Goal: Task Accomplishment & Management: Manage account settings

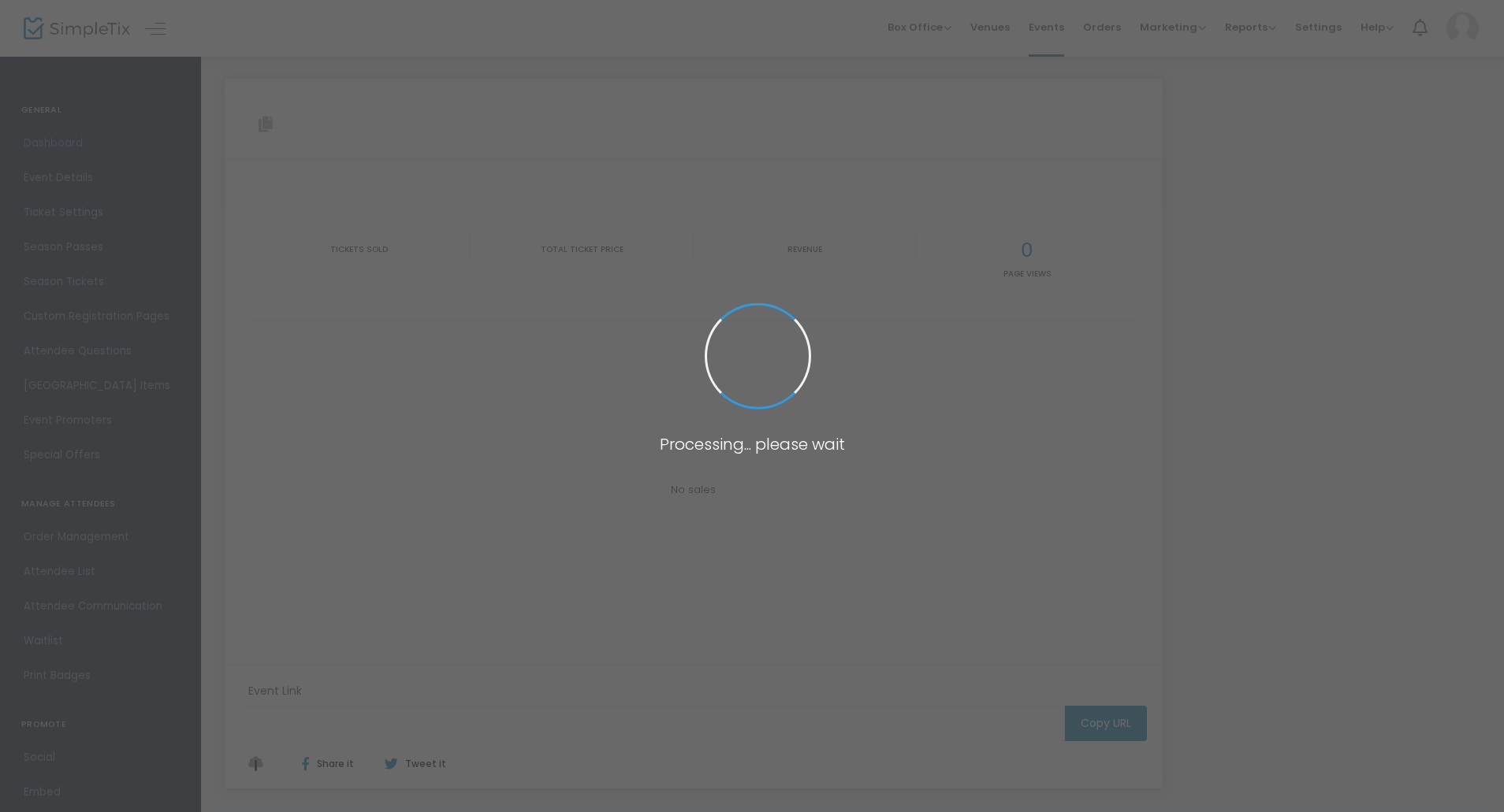
type input "[URL][DOMAIN_NAME]"
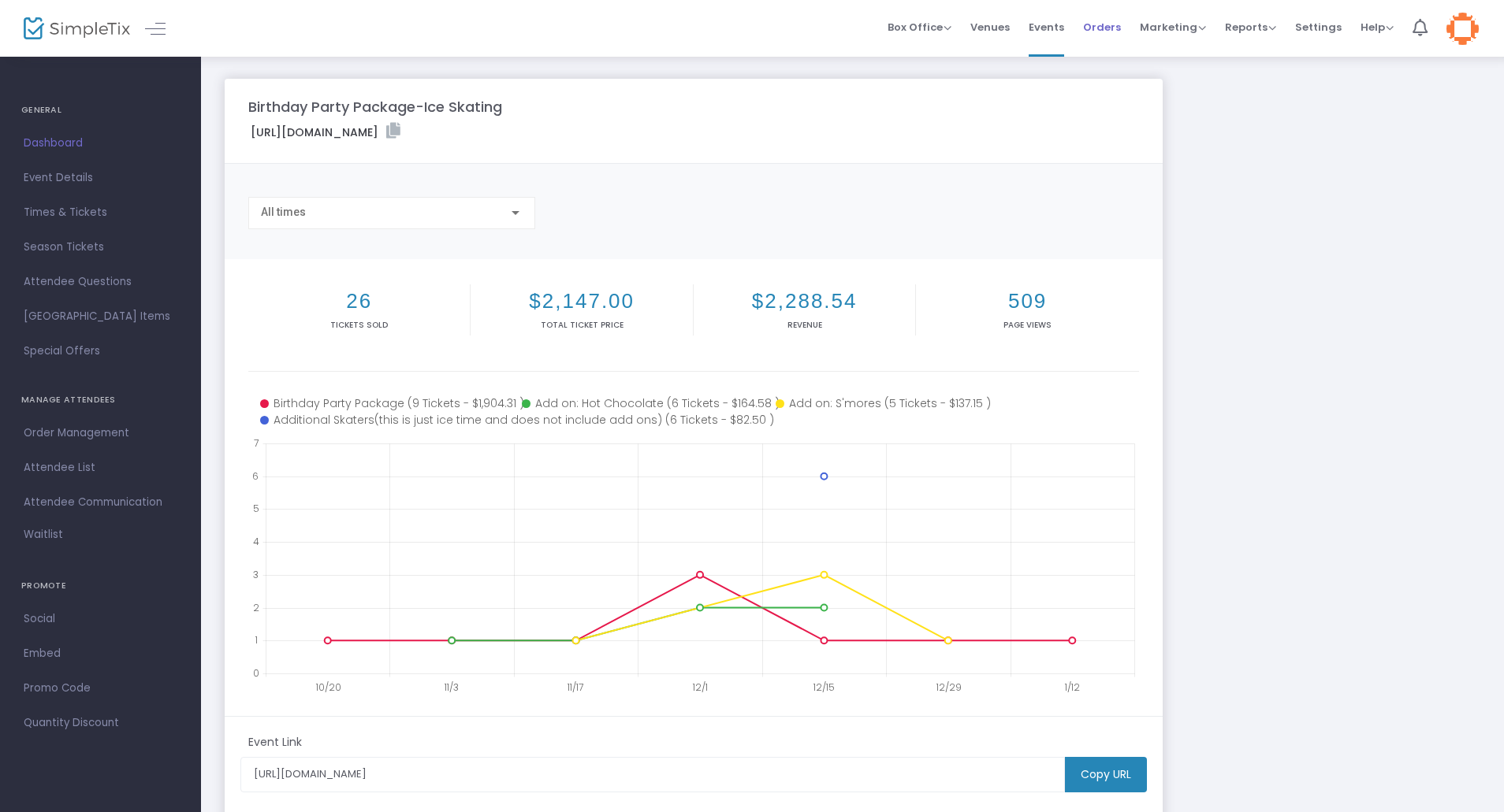
click at [1124, 23] on li "Orders" at bounding box center [1102, 29] width 57 height 57
click at [1123, 22] on li "Orders" at bounding box center [1102, 29] width 57 height 57
click at [1121, 29] on span "Orders" at bounding box center [1102, 27] width 38 height 40
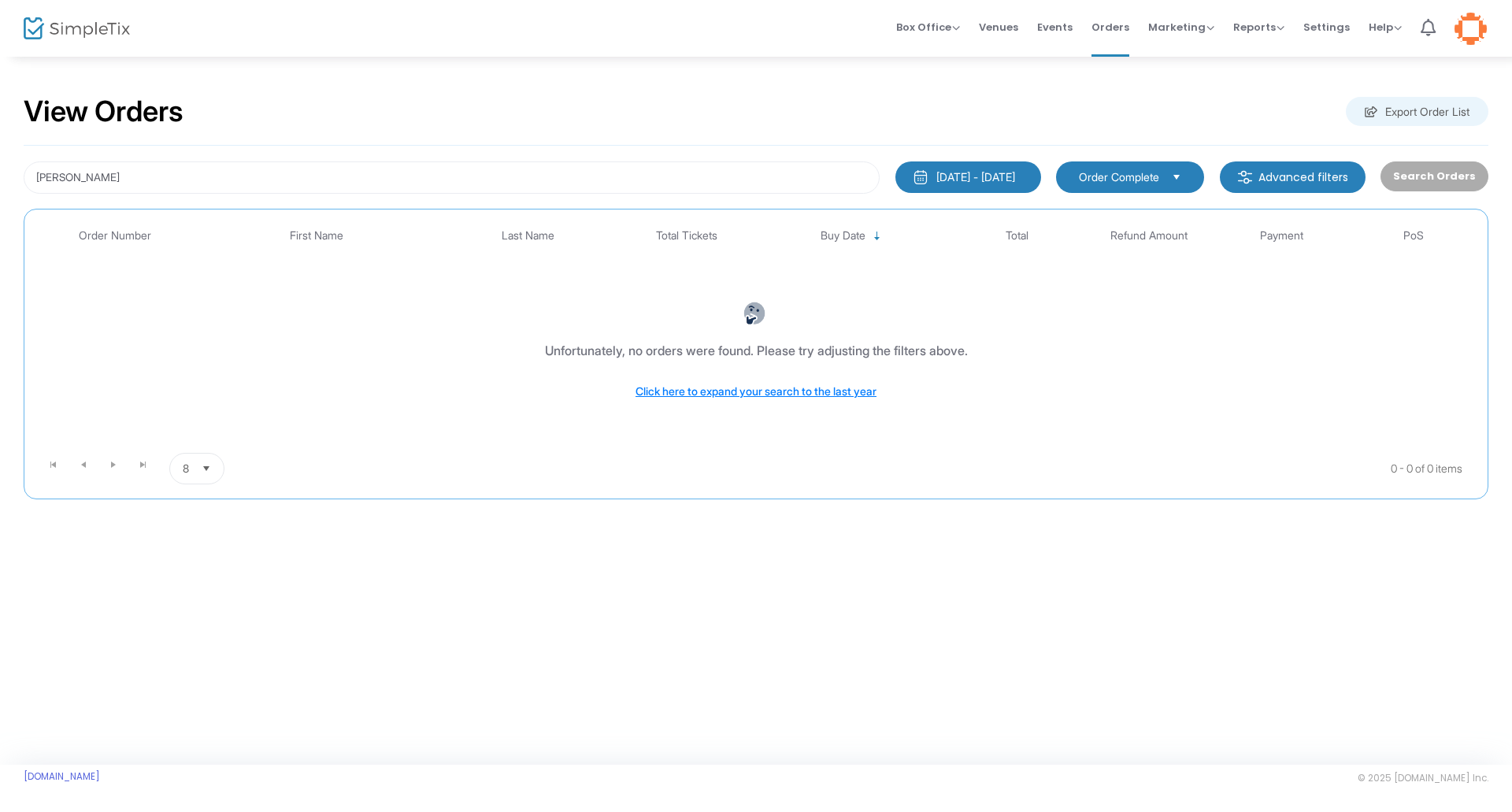
click at [1147, 177] on span "Order Complete" at bounding box center [1119, 177] width 81 height 16
click at [1128, 211] on span "Order Complete" at bounding box center [1120, 209] width 92 height 16
click at [1131, 184] on span "Order Complete" at bounding box center [1119, 177] width 81 height 16
click at [1132, 238] on span "Order Refunded" at bounding box center [1120, 241] width 89 height 16
click at [1416, 176] on button "Search Orders" at bounding box center [1434, 176] width 108 height 29
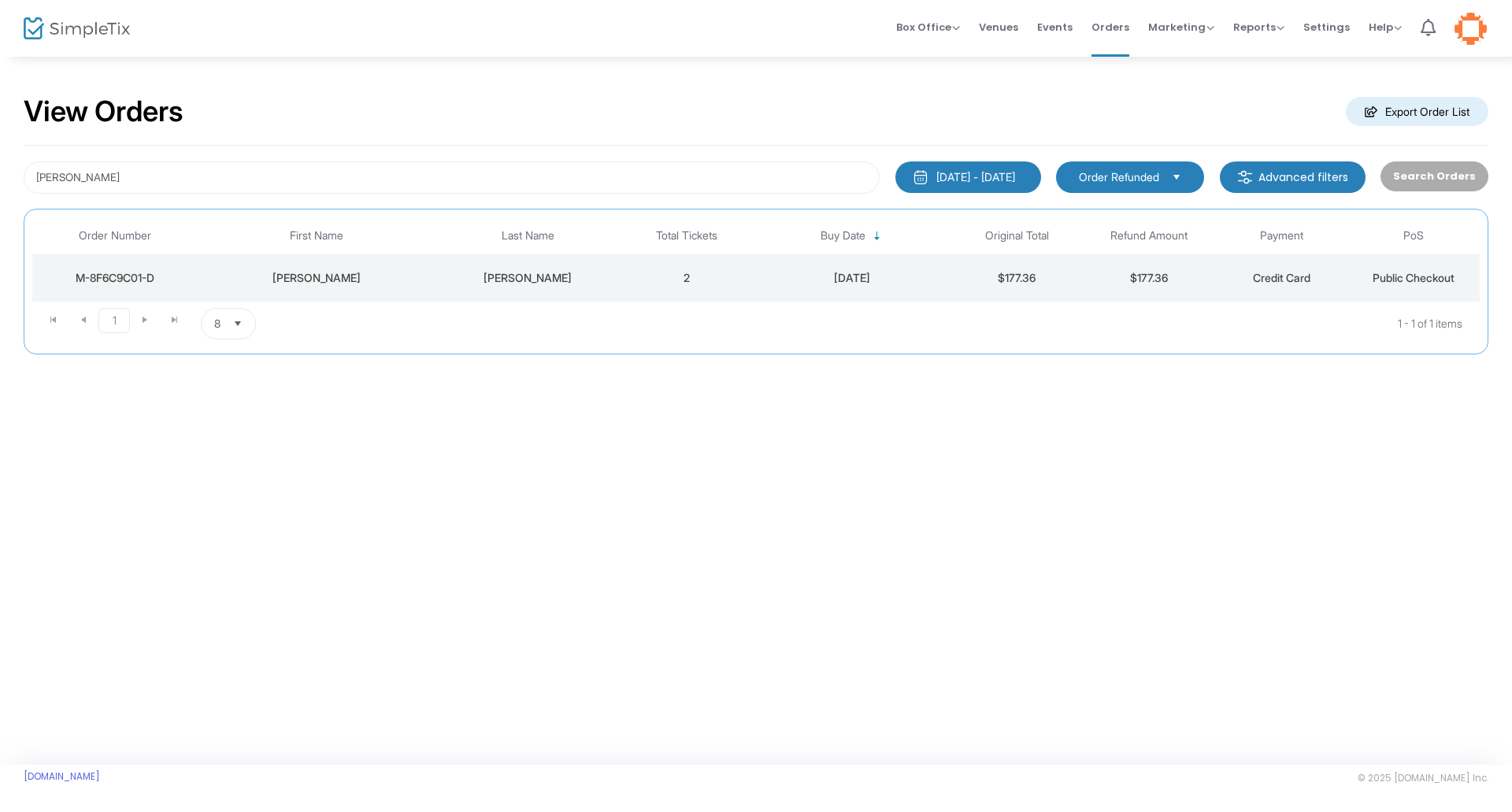
click at [936, 178] on div "[DATE] - [DATE]" at bounding box center [975, 177] width 79 height 16
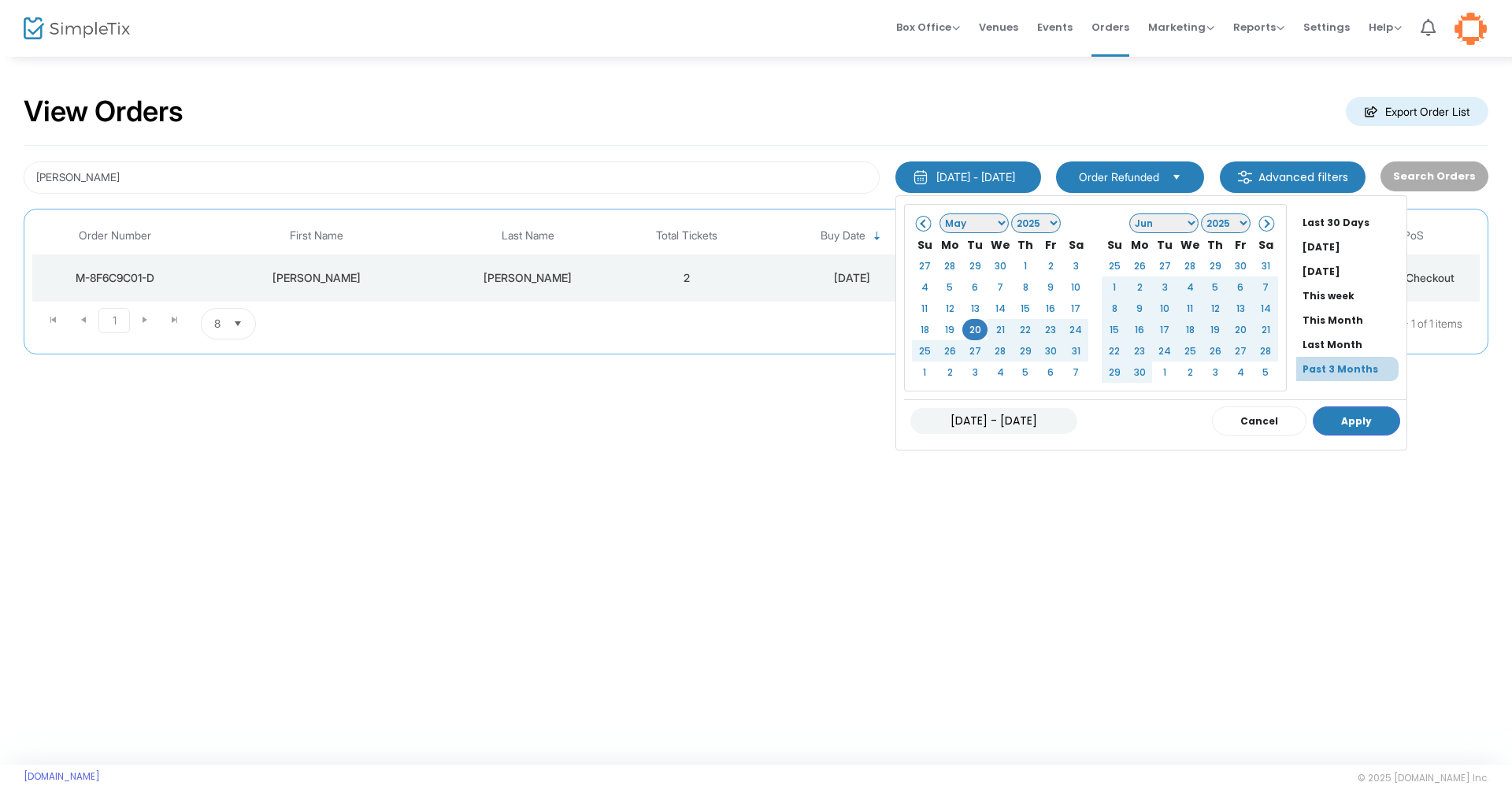
click at [1313, 367] on li "Past 3 Months" at bounding box center [1348, 369] width 103 height 25
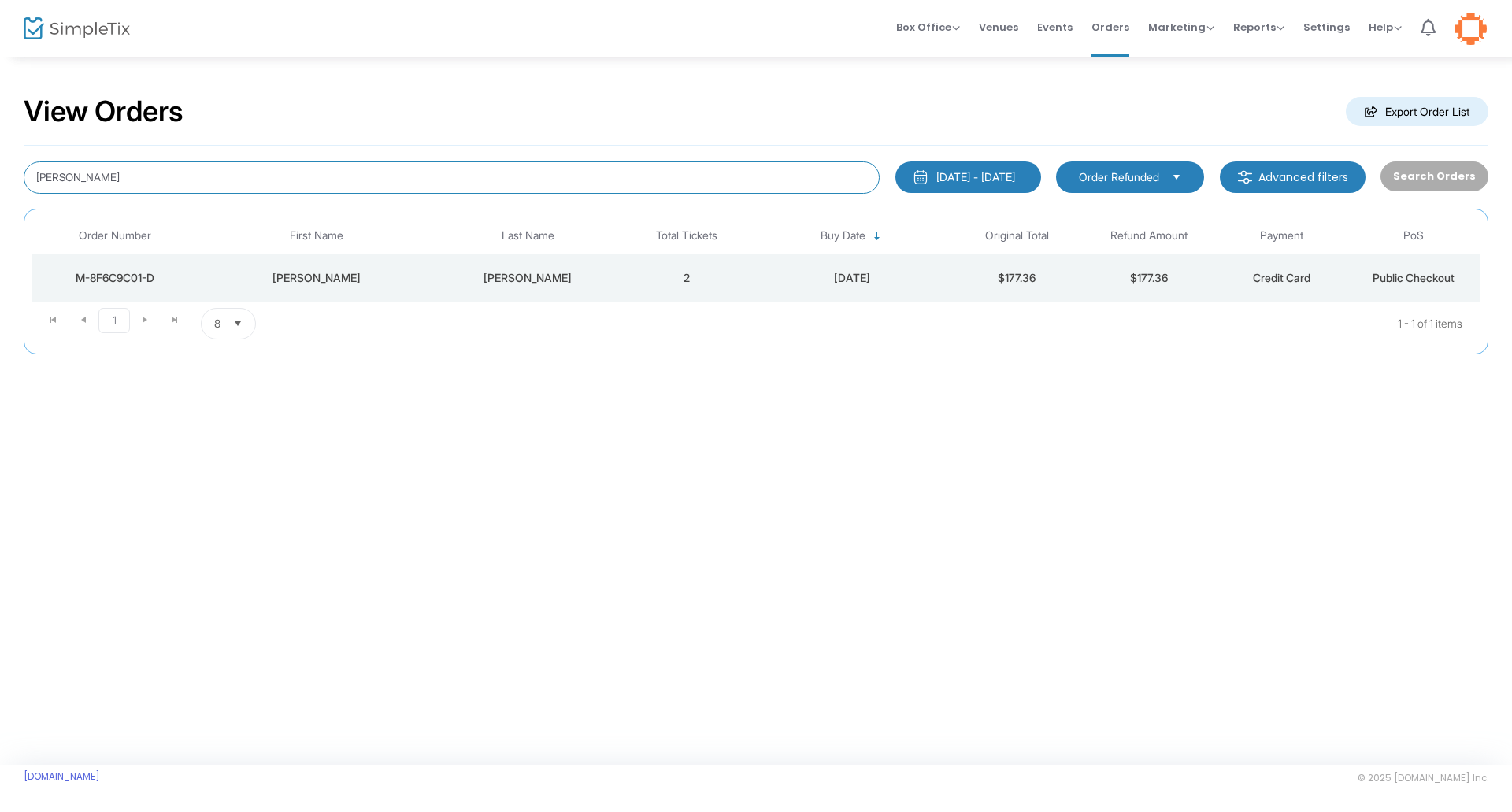
click at [172, 191] on input "[PERSON_NAME]" at bounding box center [451, 178] width 856 height 32
type input "jade"
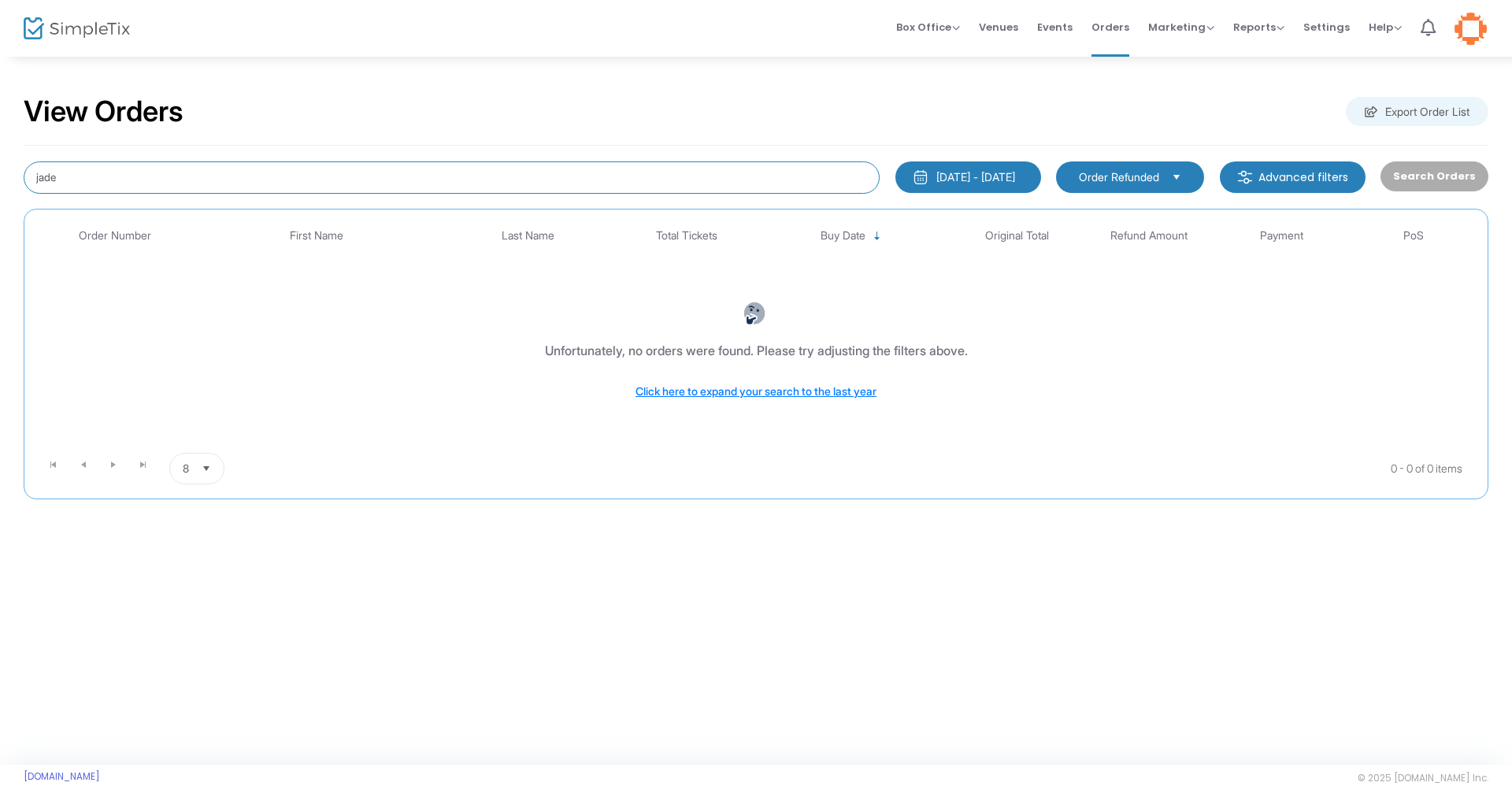
click at [628, 176] on input "jade" at bounding box center [451, 178] width 856 height 32
click at [94, 34] on img at bounding box center [77, 29] width 106 height 23
